Goal: Task Accomplishment & Management: Manage account settings

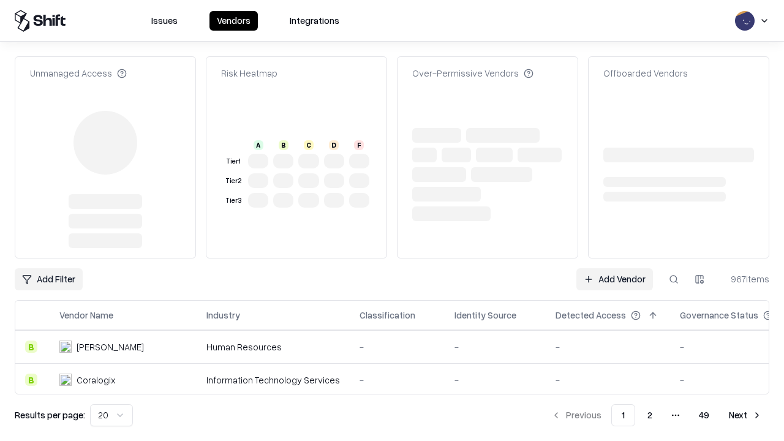
click at [614, 268] on link "Add Vendor" at bounding box center [614, 279] width 77 height 22
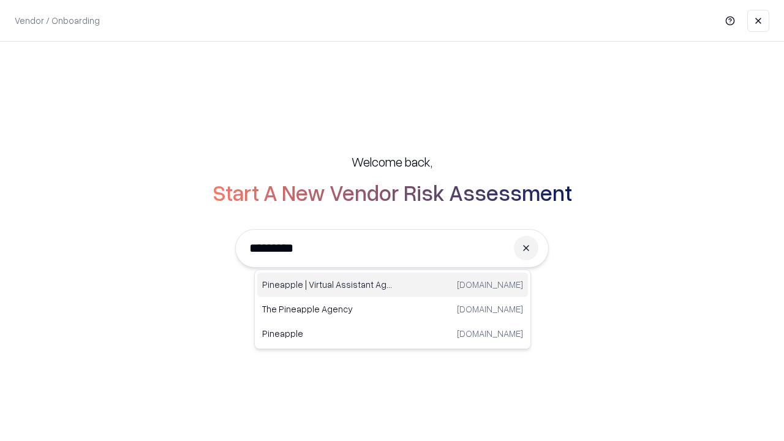
click at [392, 285] on div "Pineapple | Virtual Assistant Agency [DOMAIN_NAME]" at bounding box center [392, 284] width 271 height 24
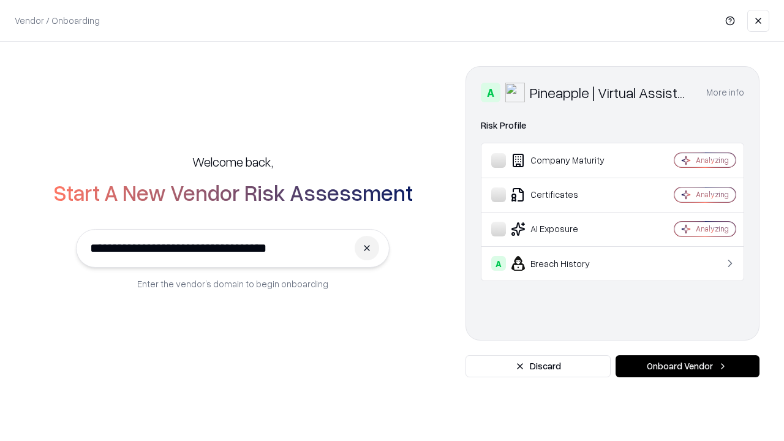
type input "**********"
click at [687, 366] on button "Onboard Vendor" at bounding box center [687, 366] width 144 height 22
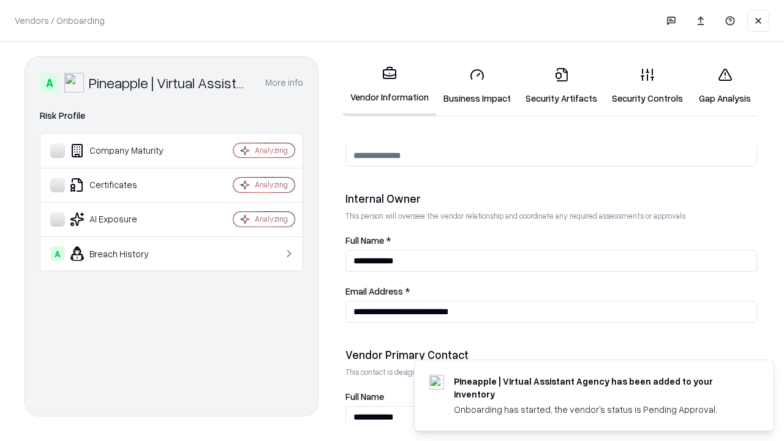
scroll to position [634, 0]
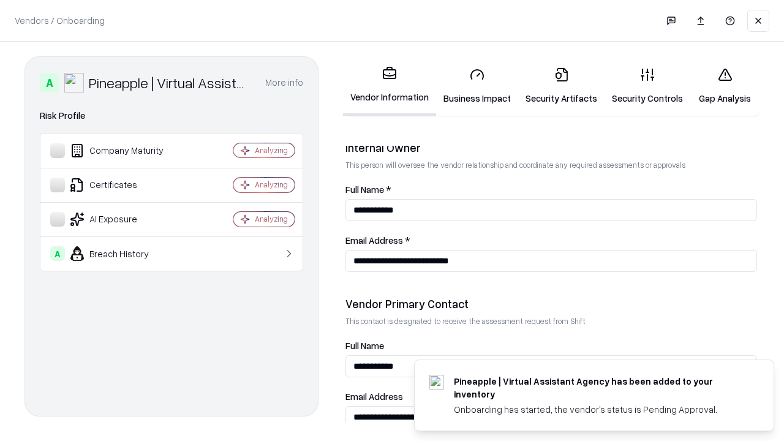
click at [477, 86] on link "Business Impact" at bounding box center [477, 86] width 82 height 57
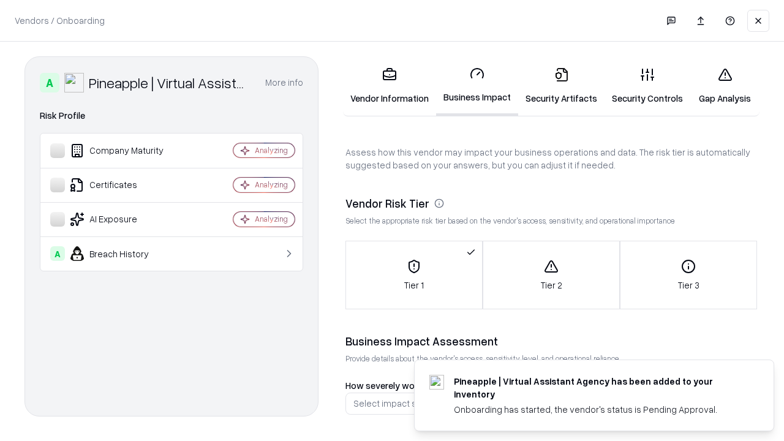
click at [561, 86] on link "Security Artifacts" at bounding box center [561, 86] width 86 height 57
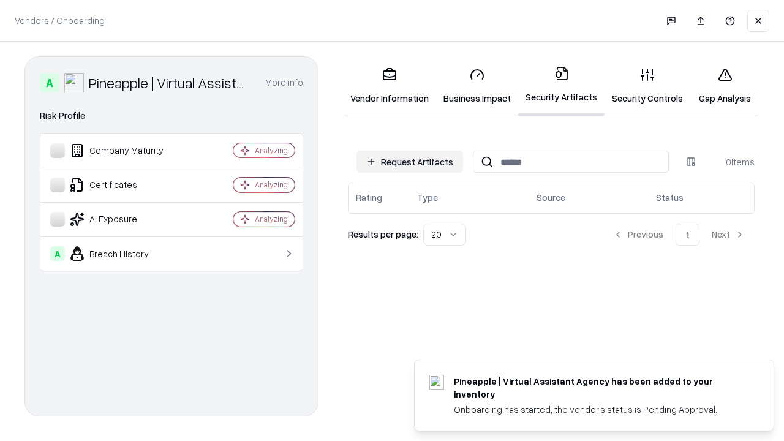
click at [410, 162] on button "Request Artifacts" at bounding box center [409, 162] width 107 height 22
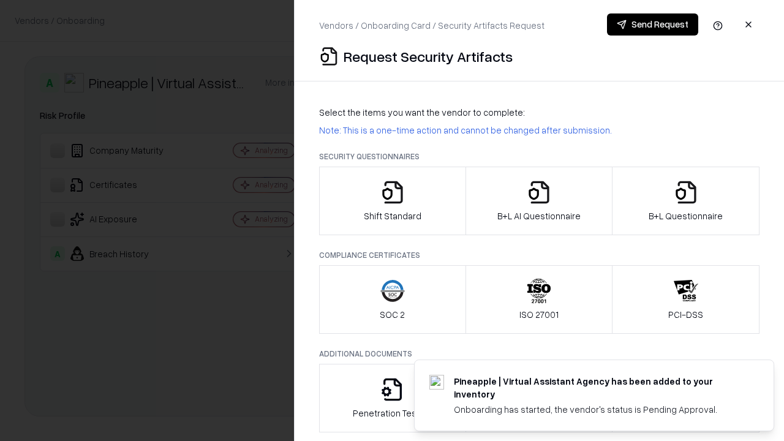
click at [392, 201] on icon "button" at bounding box center [392, 192] width 24 height 24
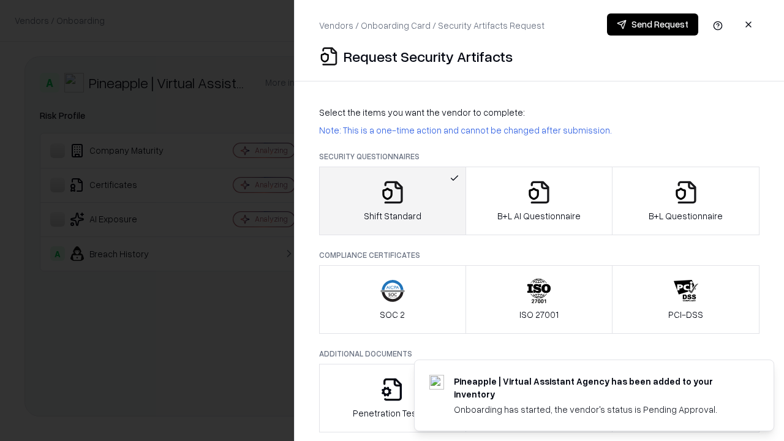
click at [652, 24] on button "Send Request" at bounding box center [652, 24] width 91 height 22
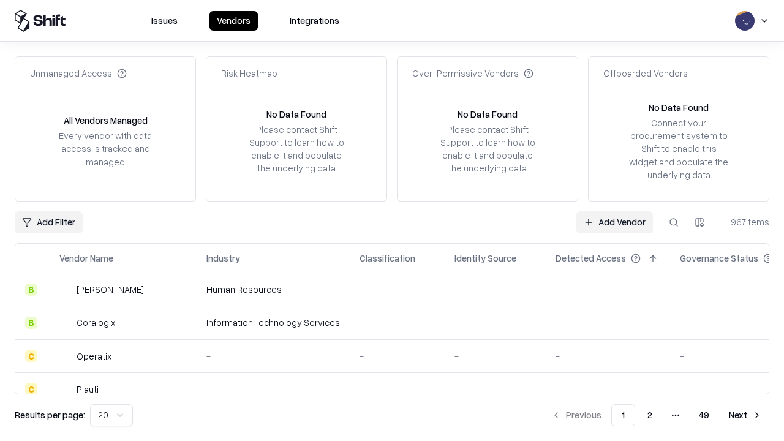
click at [674, 222] on button at bounding box center [674, 222] width 22 height 22
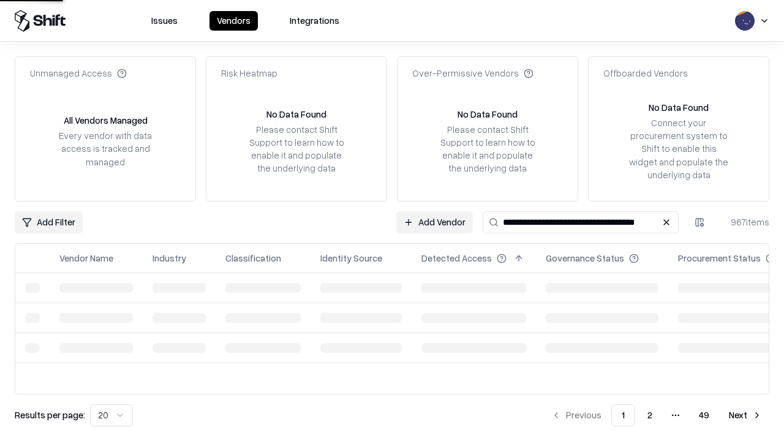
type input "**********"
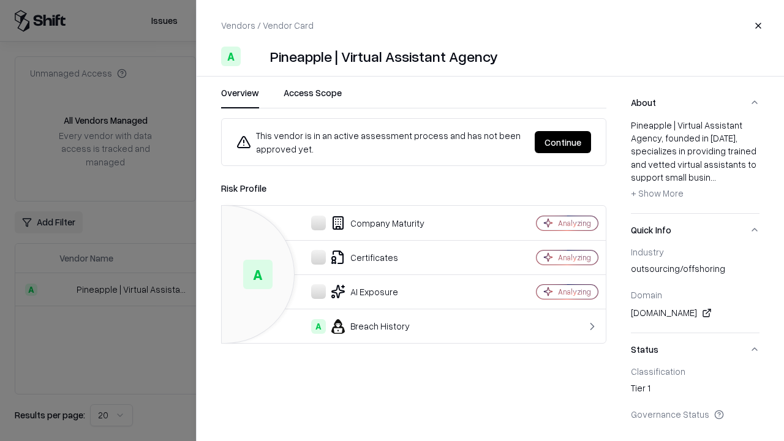
click at [563, 142] on button "Continue" at bounding box center [563, 142] width 56 height 22
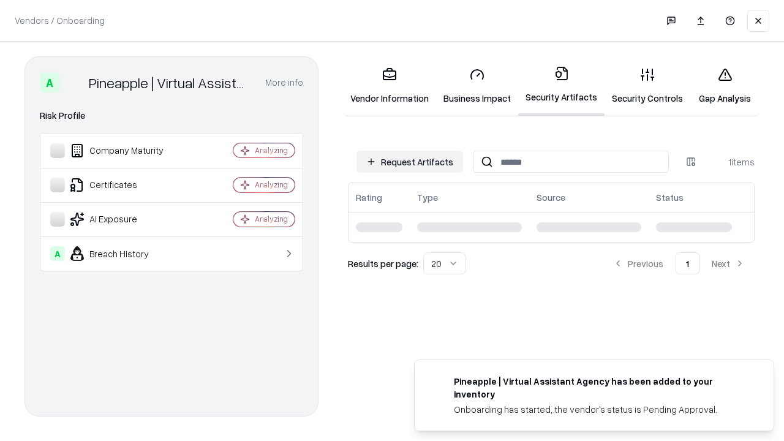
click at [724, 86] on link "Gap Analysis" at bounding box center [724, 86] width 69 height 57
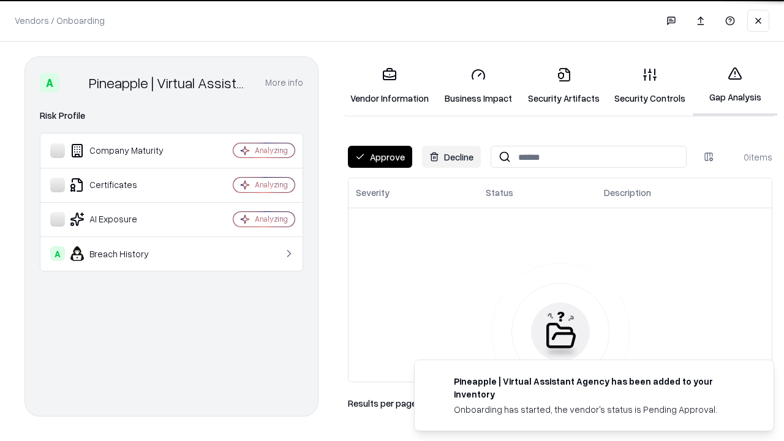
click at [380, 157] on button "Approve" at bounding box center [380, 157] width 64 height 22
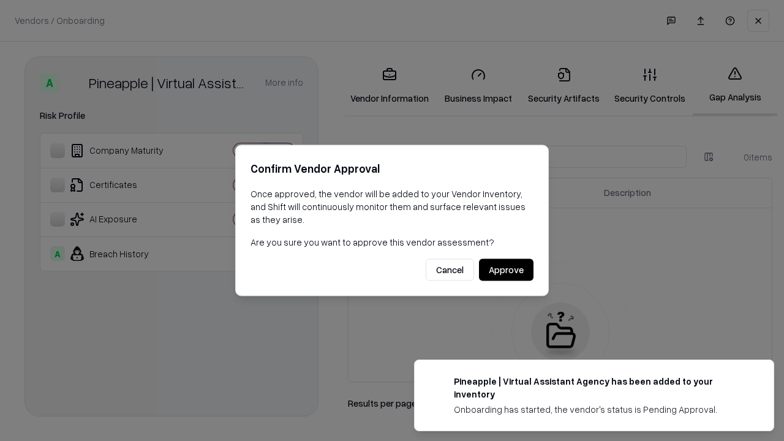
click at [506, 269] on button "Approve" at bounding box center [506, 270] width 54 height 22
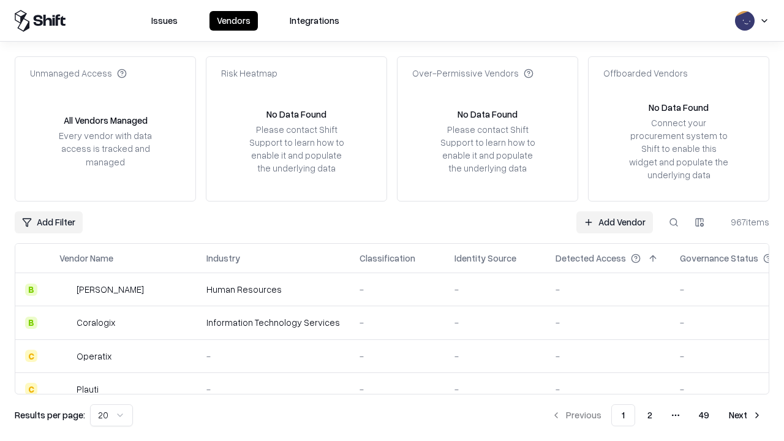
type input "**********"
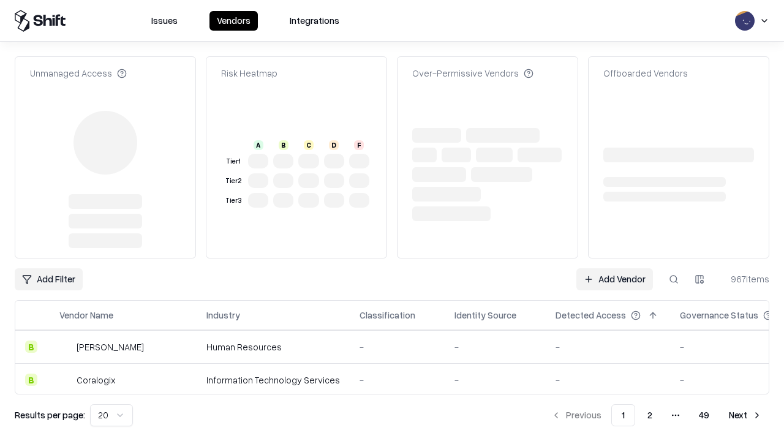
click at [614, 279] on link "Add Vendor" at bounding box center [614, 279] width 77 height 22
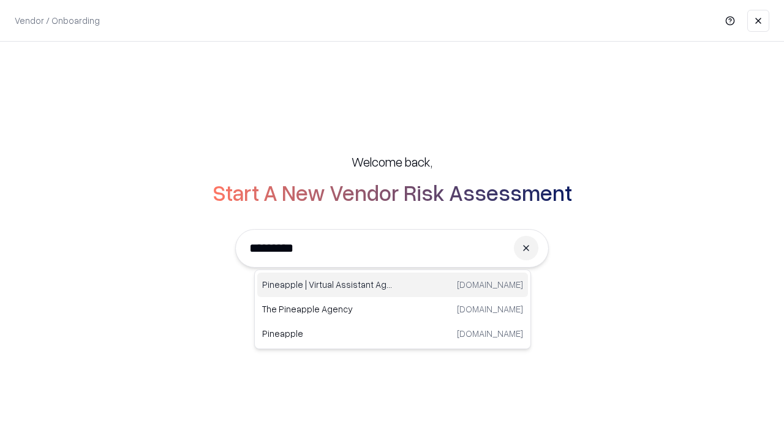
click at [392, 285] on div "Pineapple | Virtual Assistant Agency [DOMAIN_NAME]" at bounding box center [392, 284] width 271 height 24
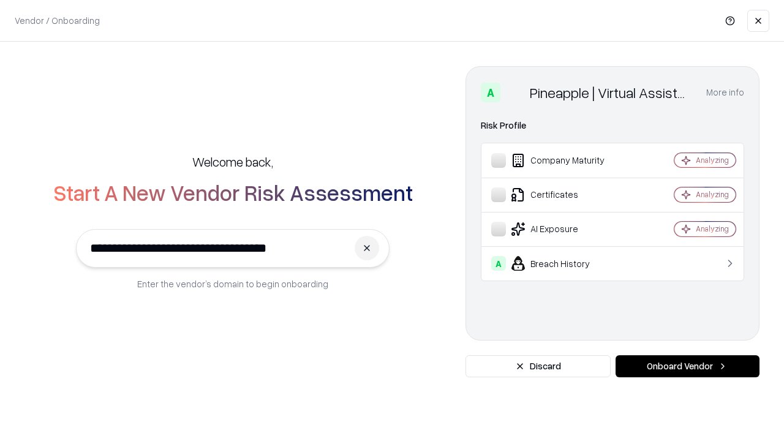
type input "**********"
click at [687, 366] on button "Onboard Vendor" at bounding box center [687, 366] width 144 height 22
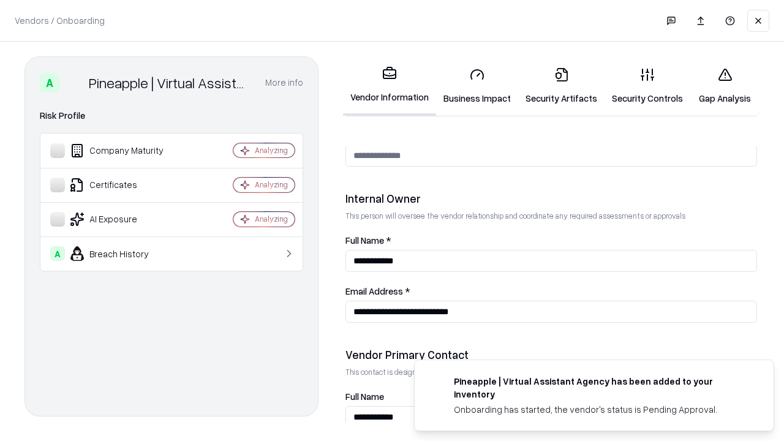
scroll to position [634, 0]
